Goal: Find specific page/section: Find specific page/section

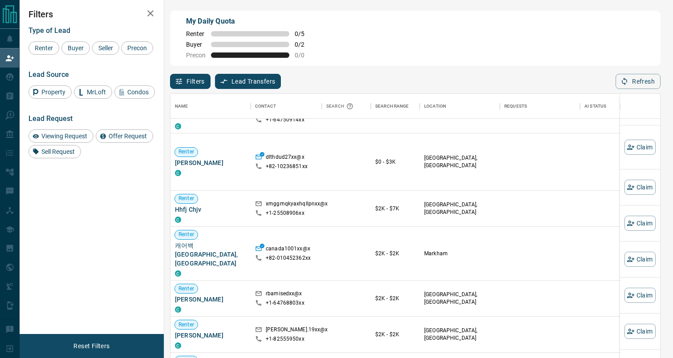
scroll to position [543, 0]
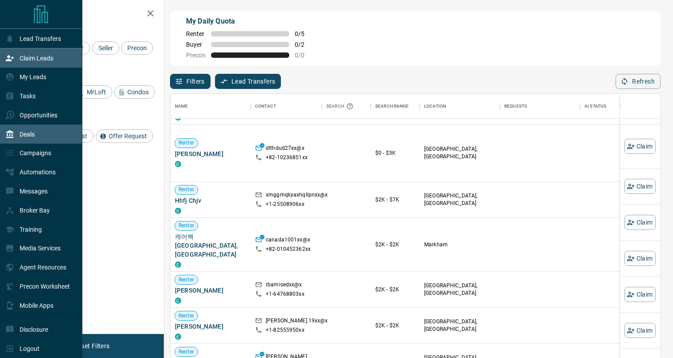
click at [24, 134] on p "Deals" at bounding box center [27, 134] width 15 height 7
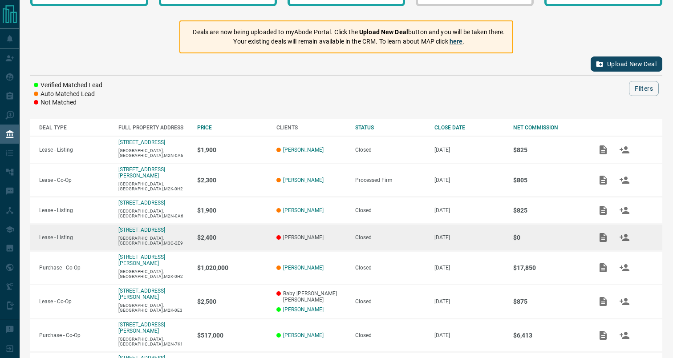
scroll to position [54, 0]
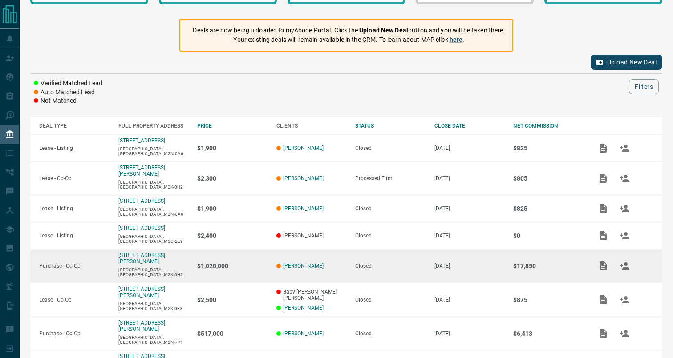
click at [403, 260] on td "Closed" at bounding box center [385, 266] width 79 height 33
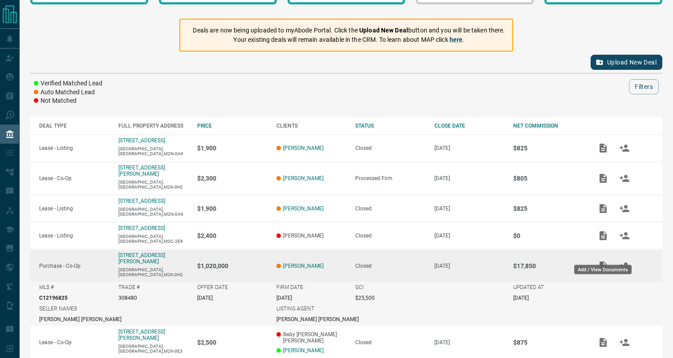
click at [602, 262] on icon "Add / View Documents" at bounding box center [603, 266] width 7 height 9
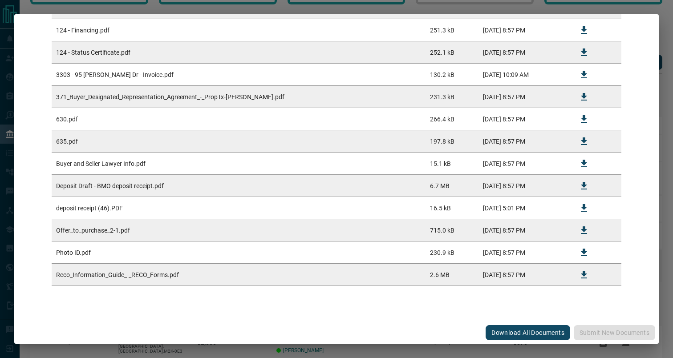
scroll to position [238, 0]
click at [406, 355] on div "#308480 - 95 [PERSON_NAME] Drive,3303 Upload Documents Deal Checklist Drag & Dr…" at bounding box center [336, 179] width 673 height 358
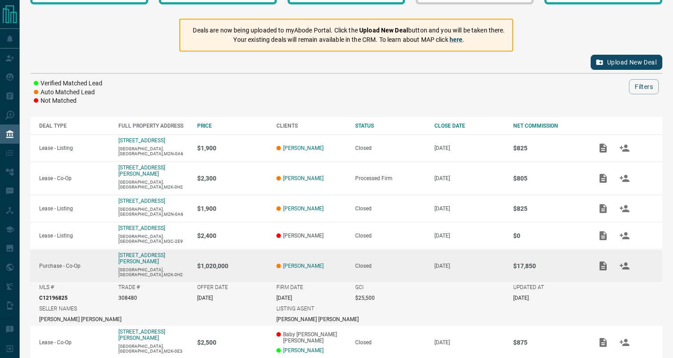
scroll to position [0, 0]
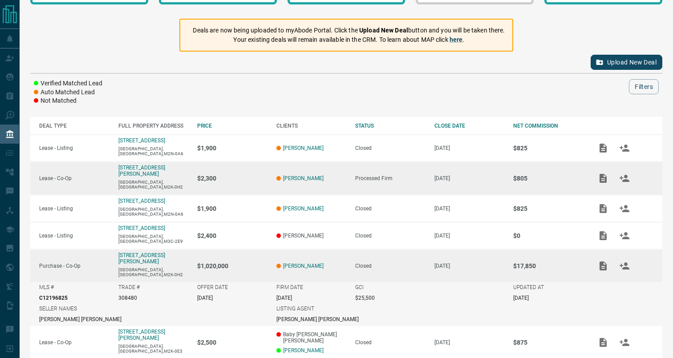
click at [329, 175] on p "[PERSON_NAME]" at bounding box center [312, 178] width 70 height 6
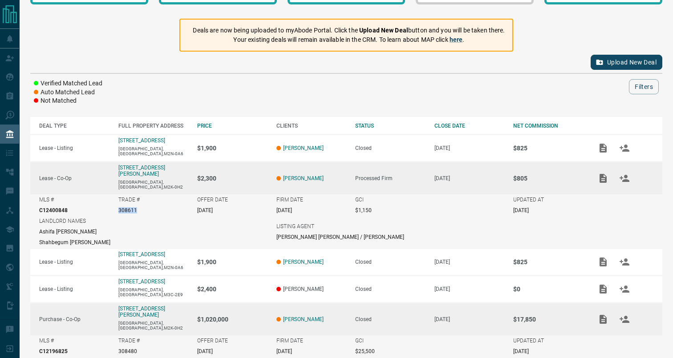
drag, startPoint x: 118, startPoint y: 205, endPoint x: 142, endPoint y: 203, distance: 23.7
click at [142, 203] on div "TRADE # 308611" at bounding box center [153, 205] width 70 height 17
copy p "308611"
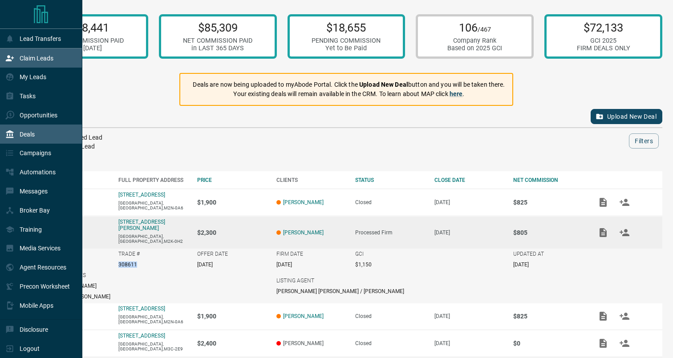
click at [37, 61] on p "Claim Leads" at bounding box center [37, 58] width 34 height 7
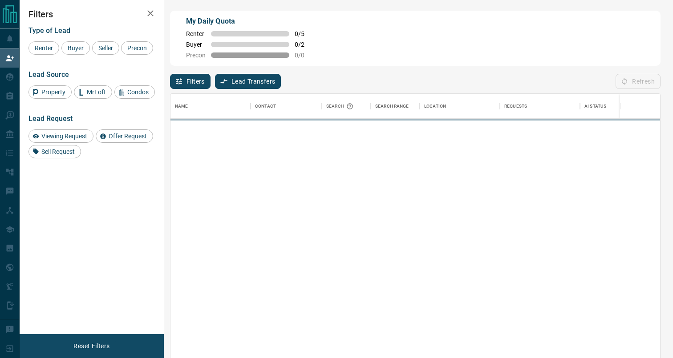
scroll to position [273, 490]
